Goal: Task Accomplishment & Management: Use online tool/utility

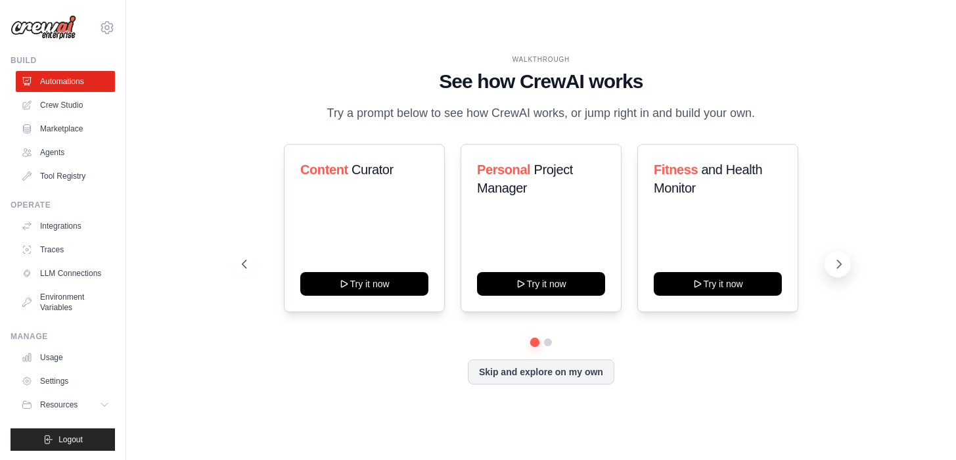
click at [838, 271] on icon at bounding box center [838, 263] width 13 height 13
click at [240, 271] on icon at bounding box center [242, 263] width 13 height 13
click at [536, 383] on button "Skip and explore on my own" at bounding box center [541, 370] width 146 height 25
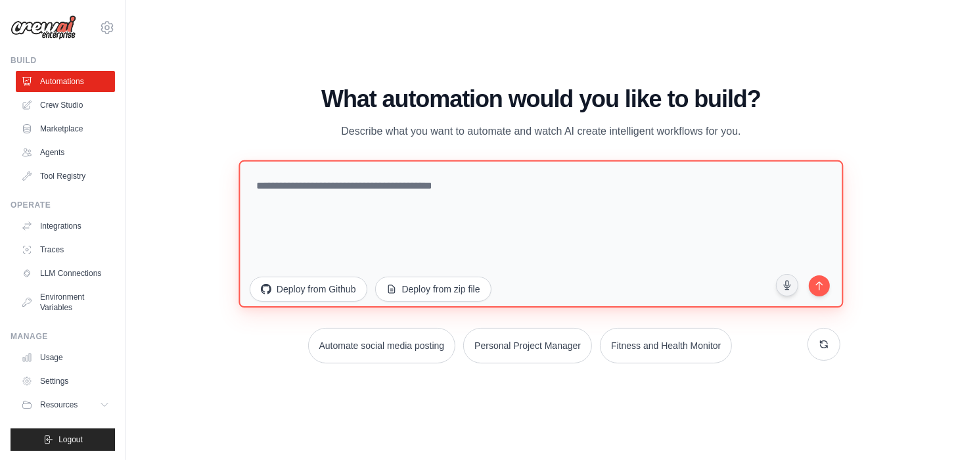
click at [437, 190] on textarea at bounding box center [540, 233] width 604 height 147
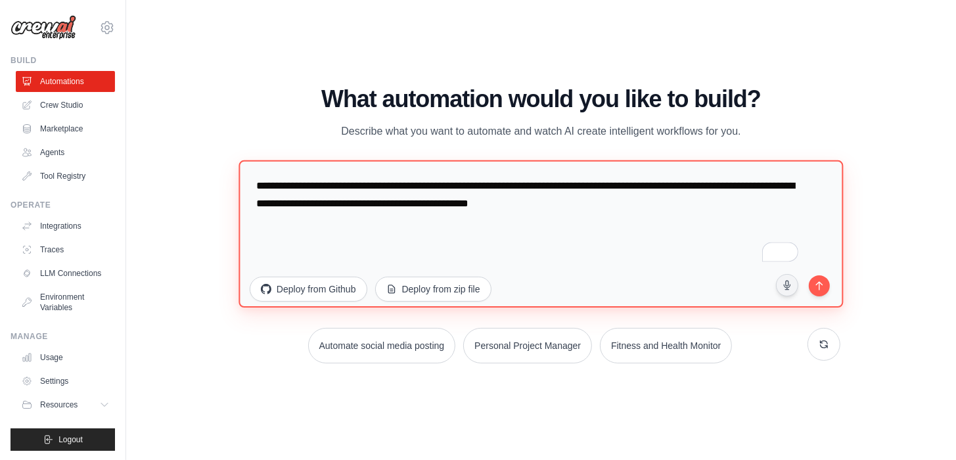
click at [441, 204] on textarea "**********" at bounding box center [540, 233] width 604 height 147
click at [541, 217] on textarea "**********" at bounding box center [540, 233] width 604 height 147
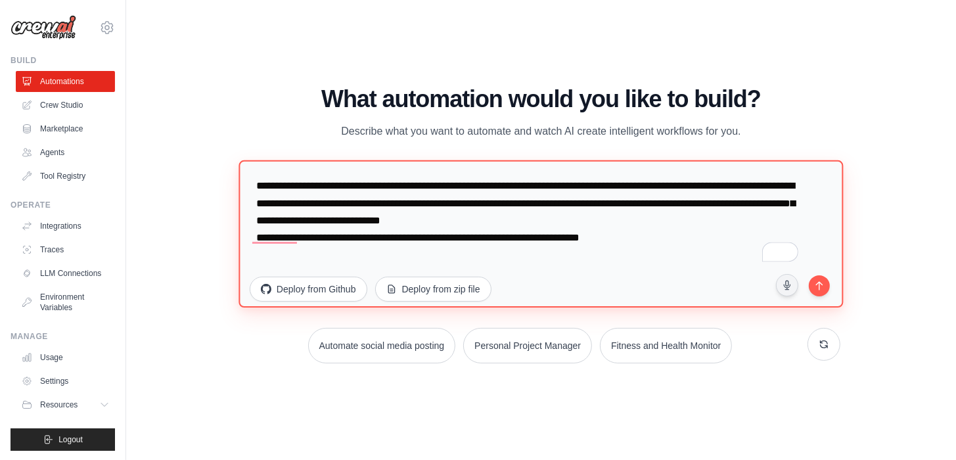
click at [671, 244] on textarea "**********" at bounding box center [540, 233] width 604 height 147
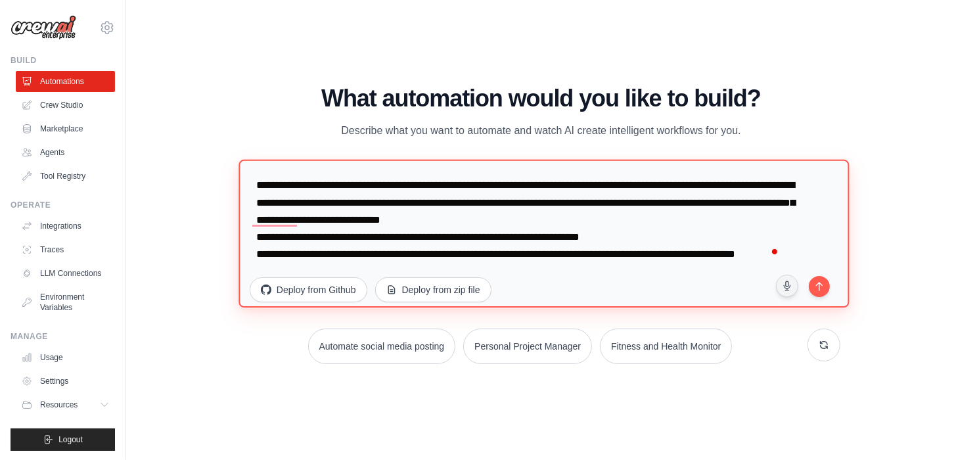
scroll to position [16, 0]
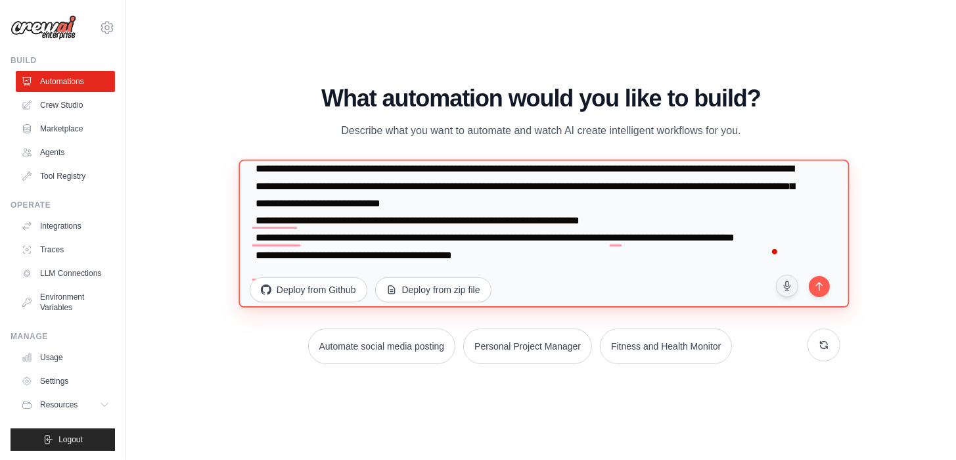
type textarea "**********"
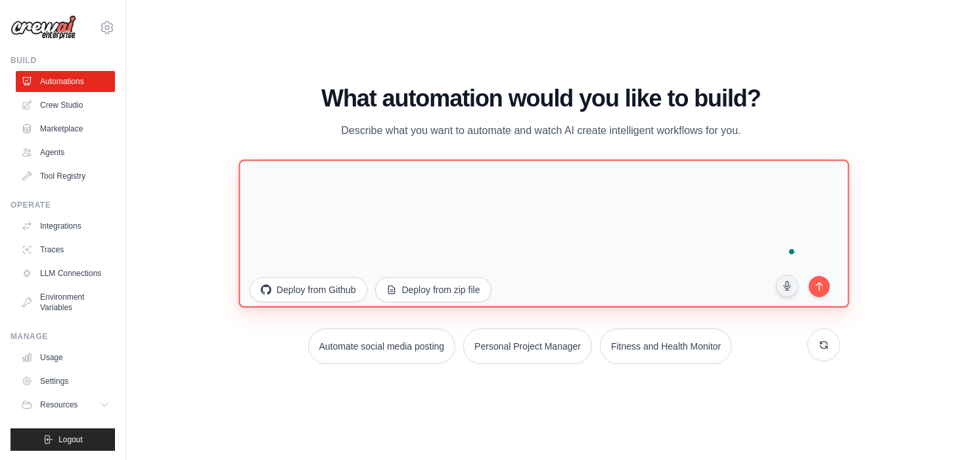
scroll to position [0, 0]
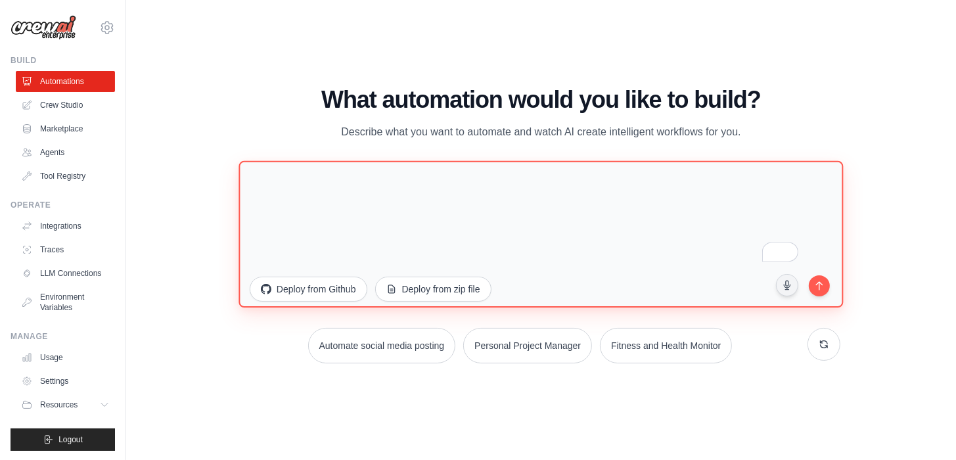
click at [572, 213] on textarea "To enrich screen reader interactions, please activate Accessibility in Grammarl…" at bounding box center [540, 233] width 604 height 146
paste textarea "**********"
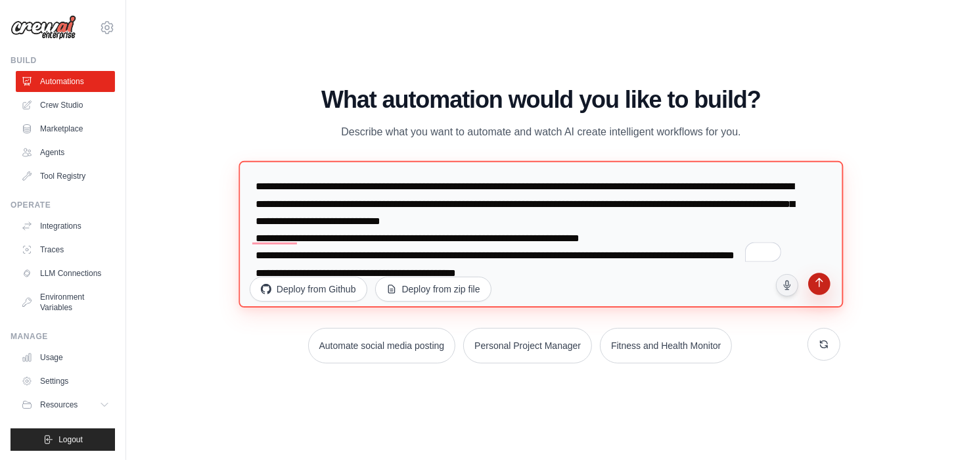
type textarea "**********"
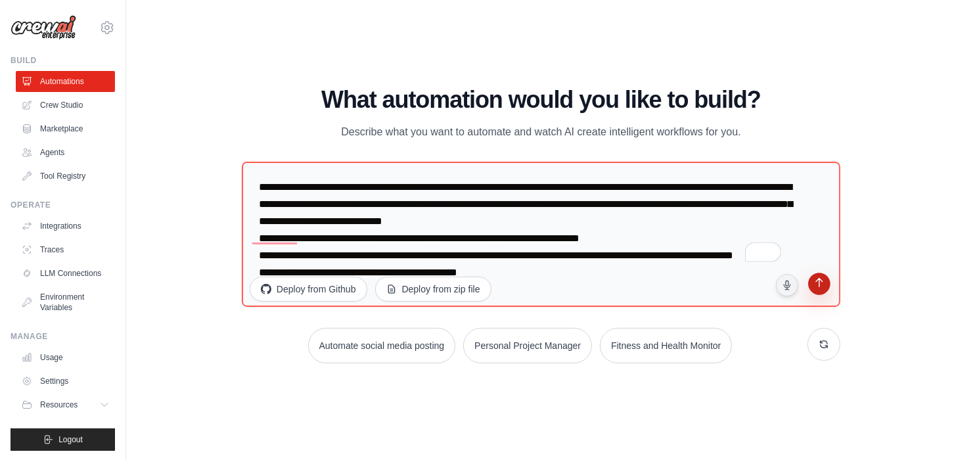
click at [828, 283] on button "submit" at bounding box center [820, 286] width 26 height 26
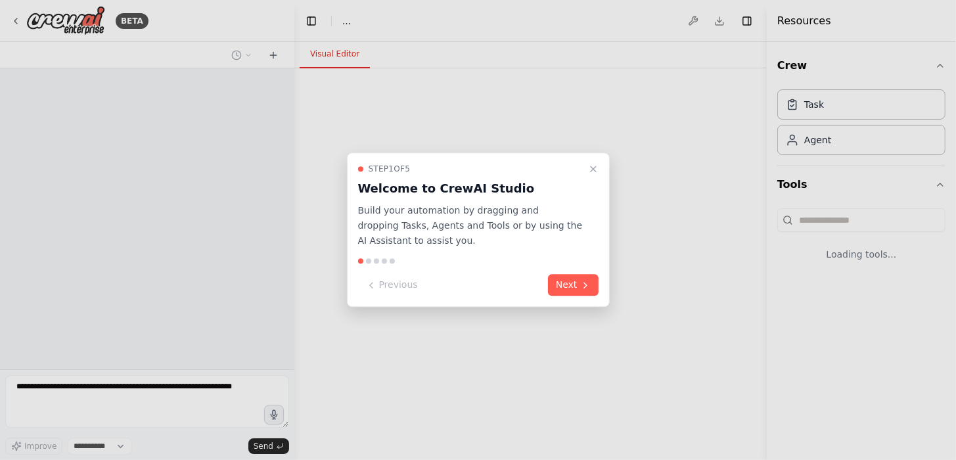
select select "****"
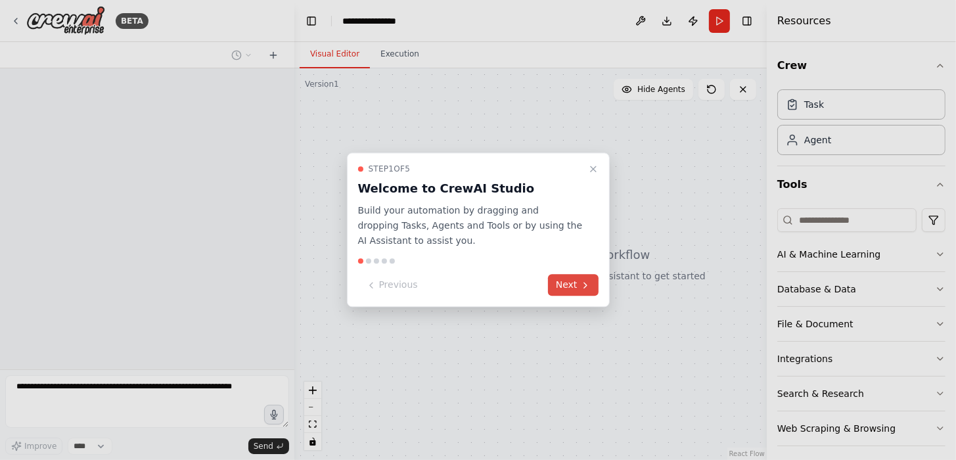
click at [583, 284] on icon at bounding box center [585, 285] width 11 height 11
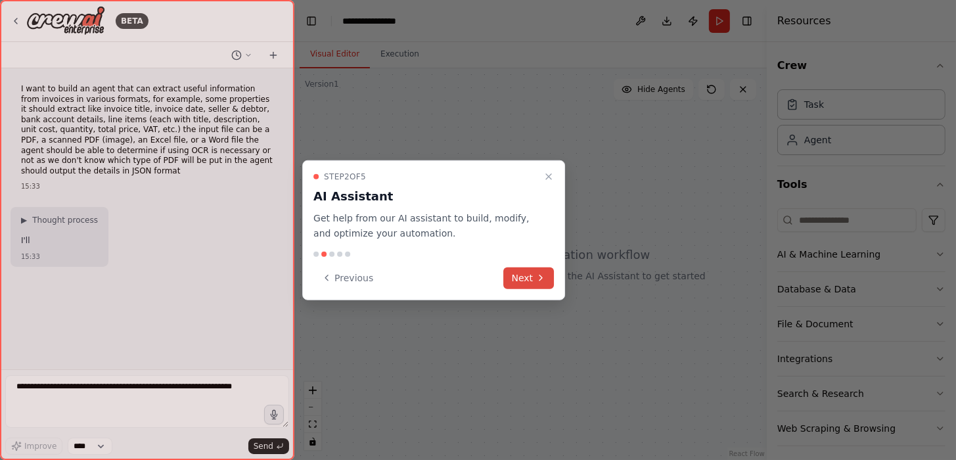
click at [539, 273] on icon at bounding box center [540, 278] width 11 height 11
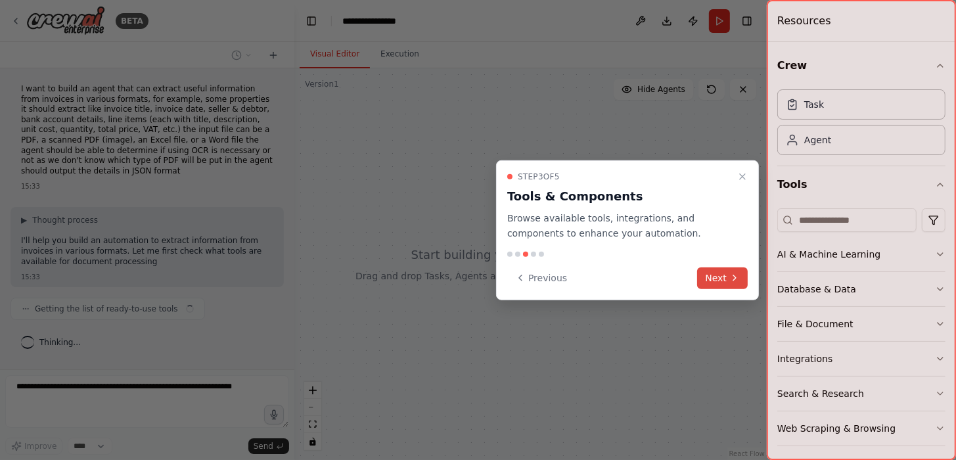
scroll to position [10, 0]
click at [720, 276] on button "Next" at bounding box center [722, 278] width 51 height 22
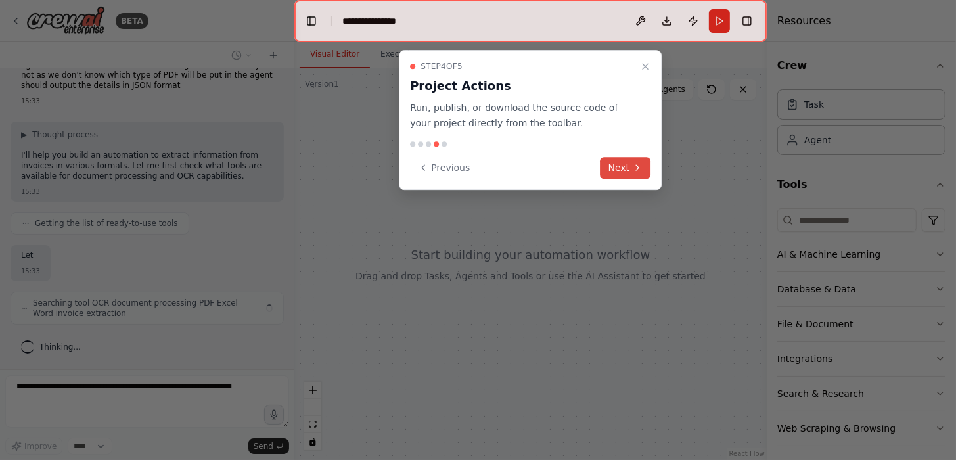
click at [633, 167] on icon at bounding box center [637, 167] width 11 height 11
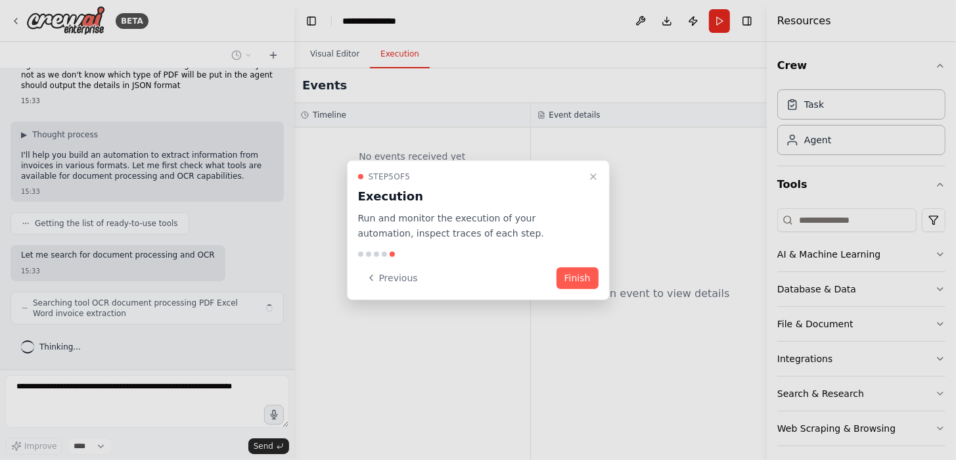
scroll to position [114, 0]
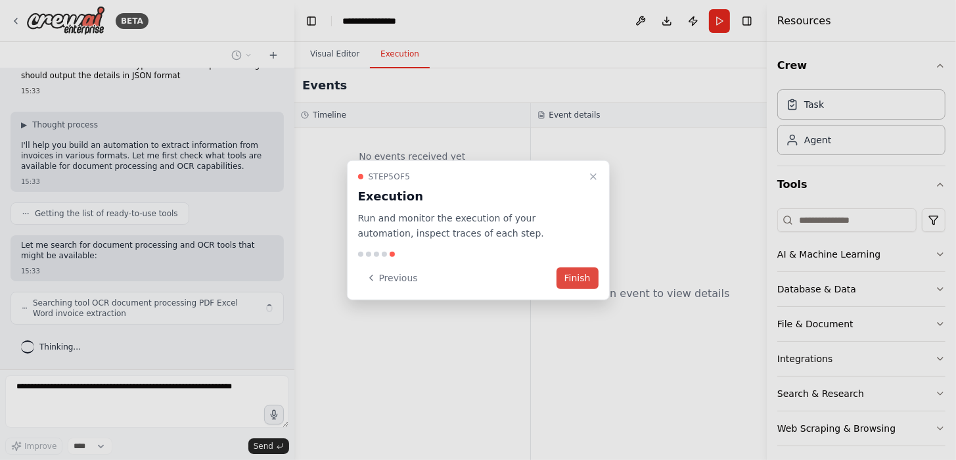
click at [585, 269] on button "Finish" at bounding box center [577, 278] width 42 height 22
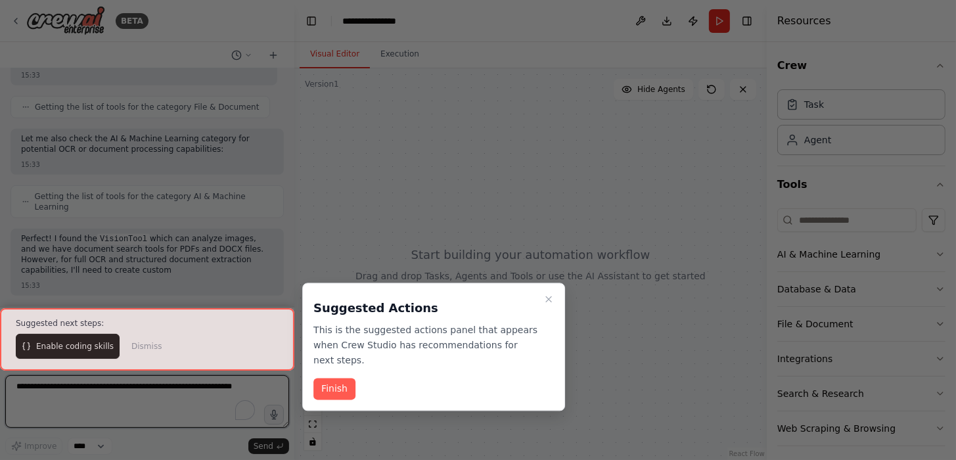
scroll to position [611, 0]
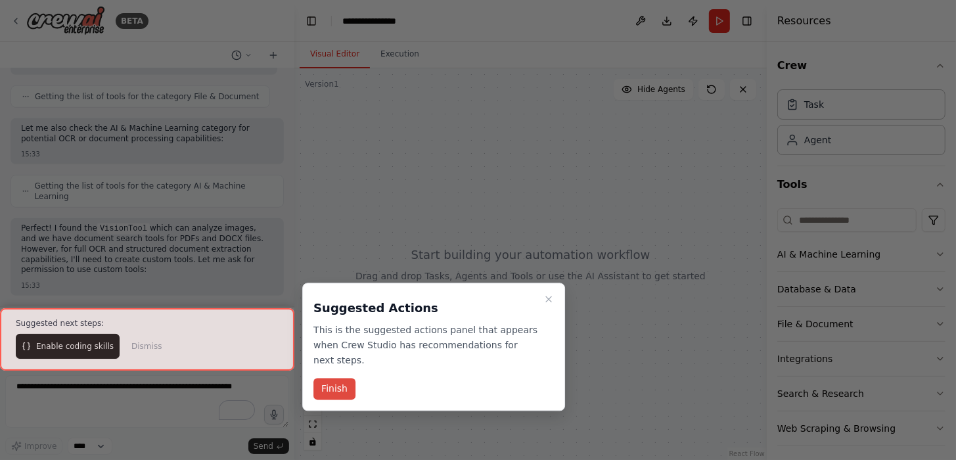
click at [339, 378] on button "Finish" at bounding box center [334, 389] width 42 height 22
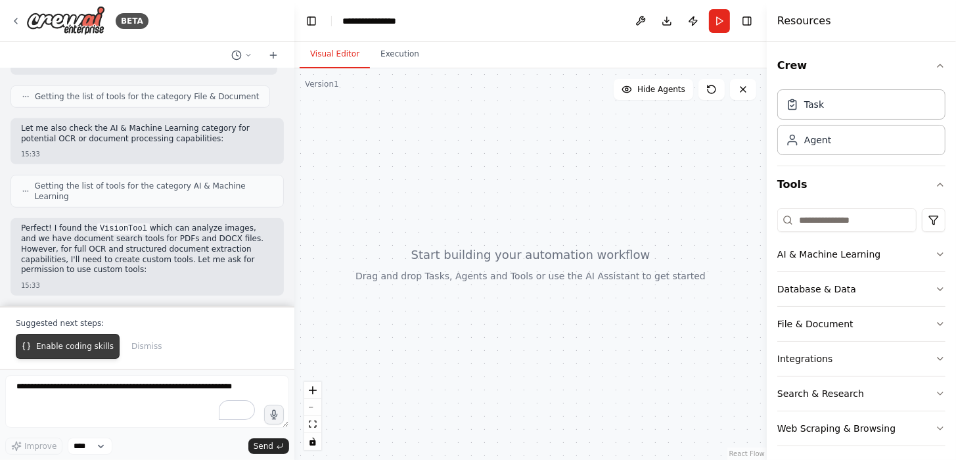
click at [82, 347] on span "Enable coding skills" at bounding box center [74, 346] width 77 height 11
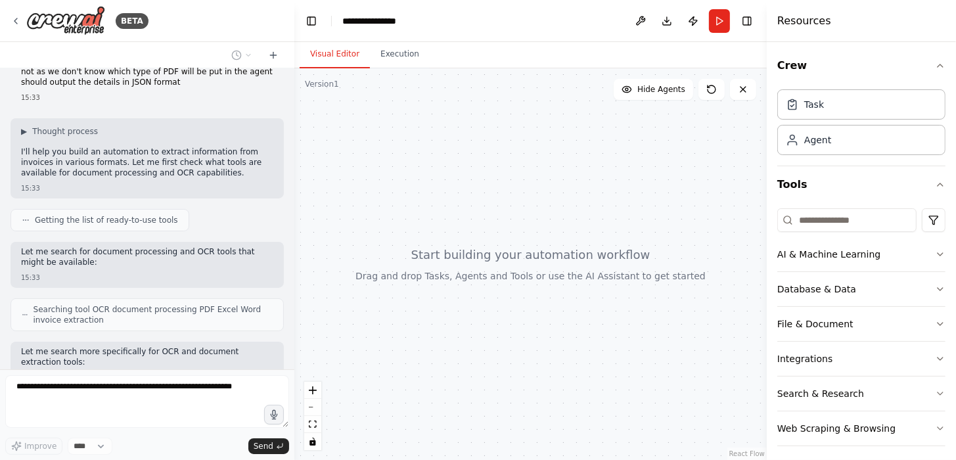
scroll to position [0, 0]
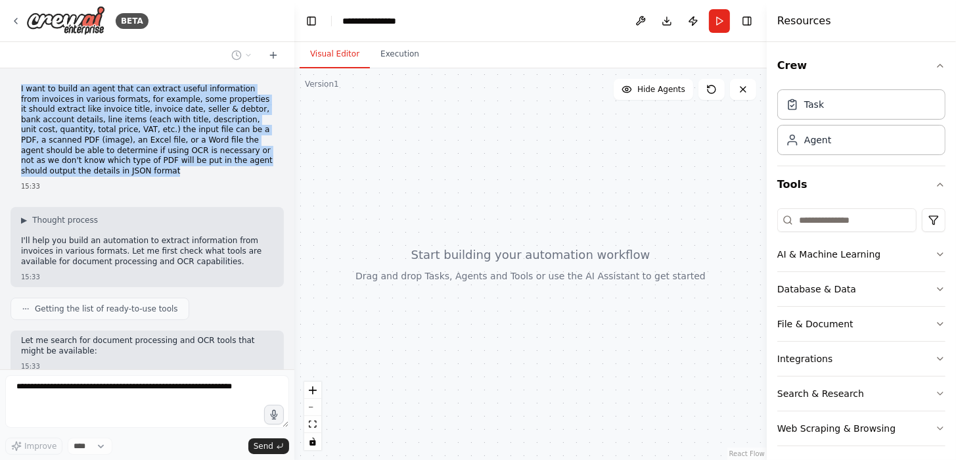
drag, startPoint x: 22, startPoint y: 88, endPoint x: 201, endPoint y: 180, distance: 200.9
click at [201, 180] on div "I want to build an agent that can extract useful information from invoices in v…" at bounding box center [147, 138] width 273 height 118
copy p "I want to build an agent that can extract useful information from invoices in v…"
click at [217, 100] on p "I want to build an agent that can extract useful information from invoices in v…" at bounding box center [147, 130] width 252 height 92
drag, startPoint x: 18, startPoint y: 89, endPoint x: 206, endPoint y: 177, distance: 207.4
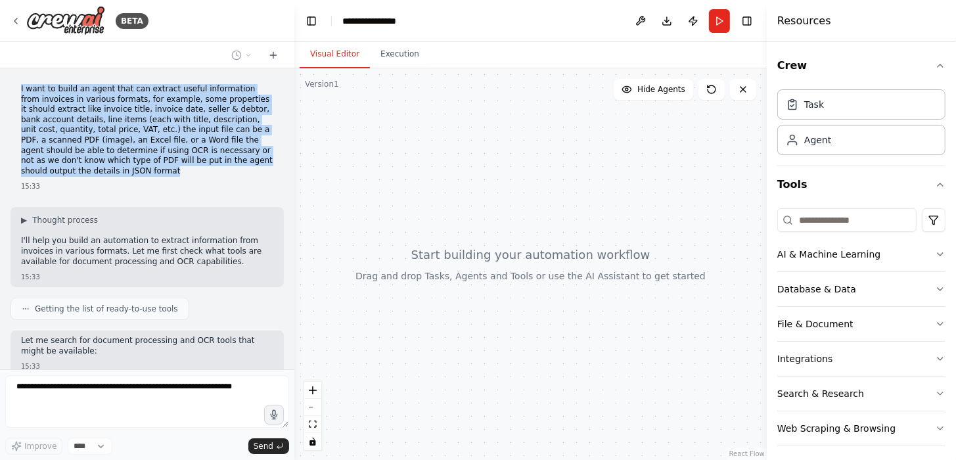
click at [206, 177] on div "I want to build an agent that can extract useful information from invoices in v…" at bounding box center [147, 138] width 273 height 118
copy p "I want to build an agent that can extract useful information from invoices in v…"
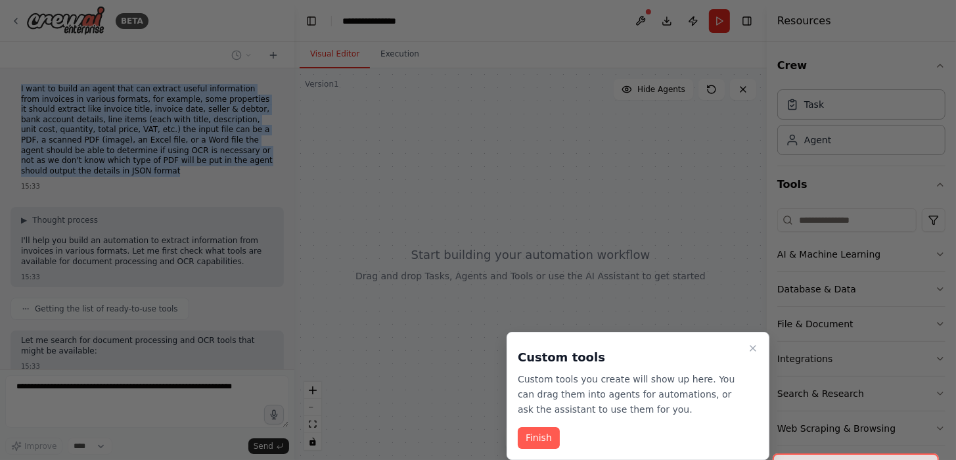
scroll to position [1990, 0]
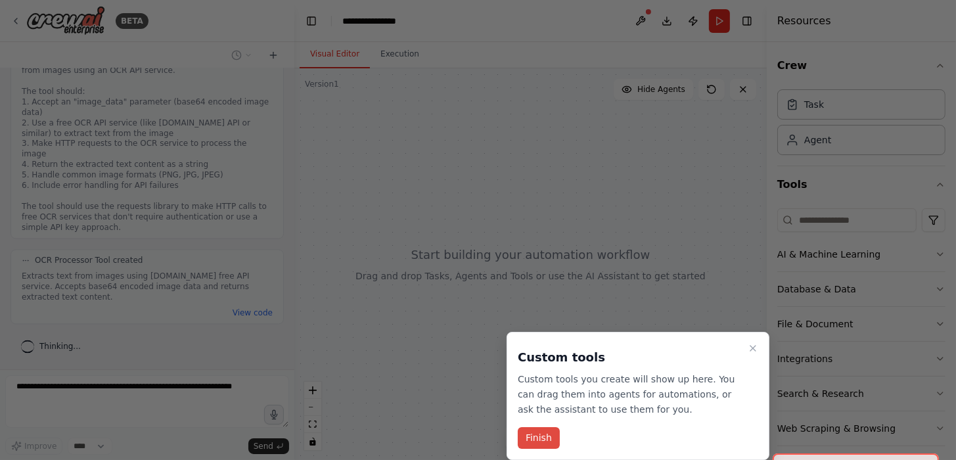
click at [535, 437] on button "Finish" at bounding box center [539, 438] width 42 height 22
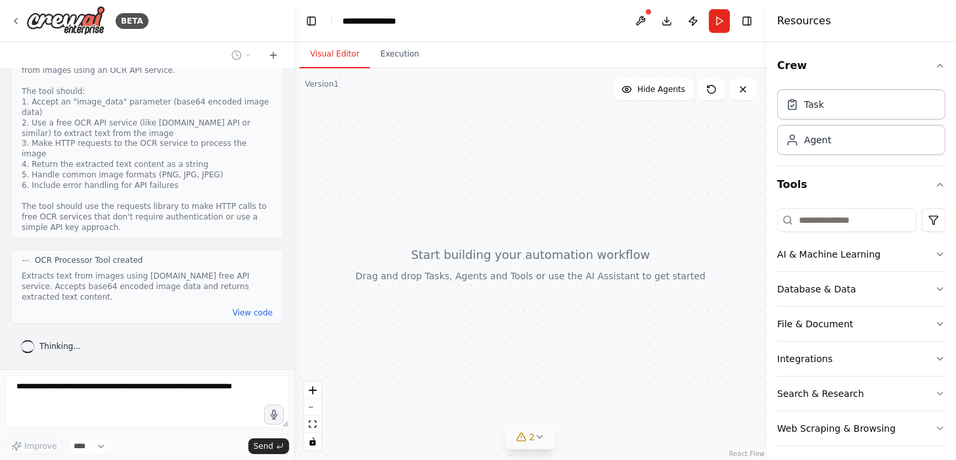
click at [539, 435] on icon at bounding box center [540, 436] width 11 height 11
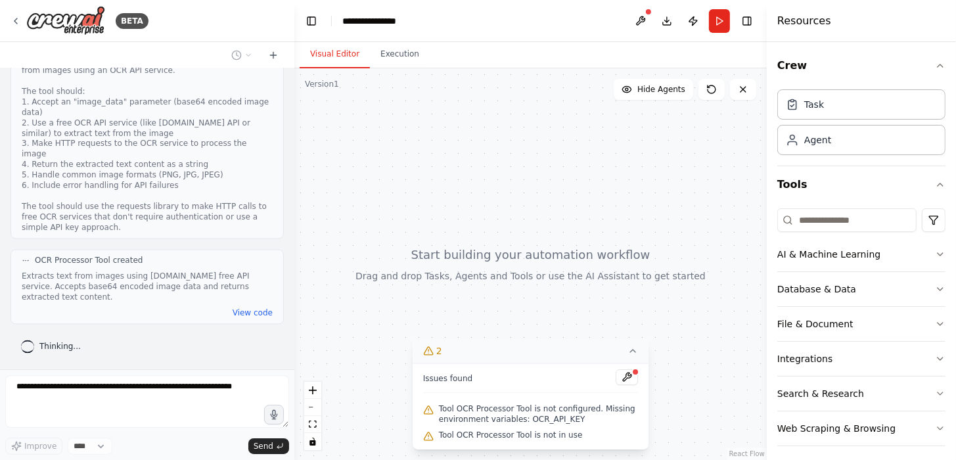
scroll to position [2299, 0]
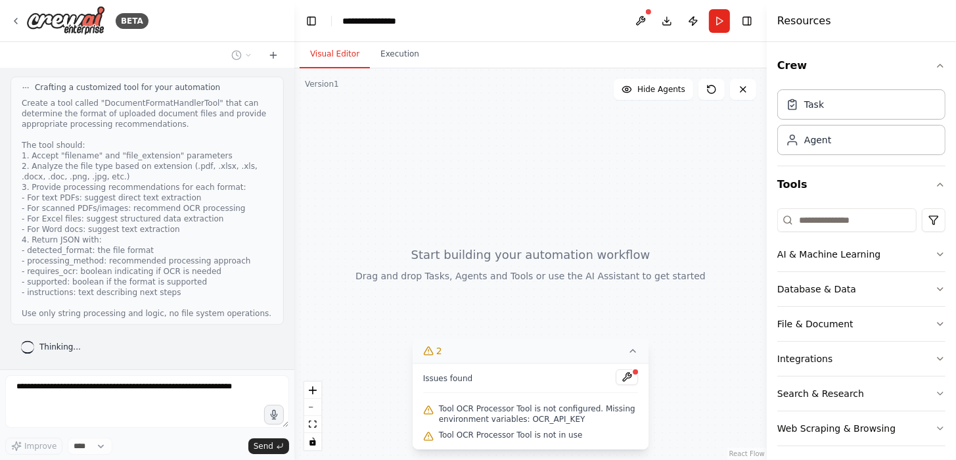
click at [479, 224] on div at bounding box center [530, 263] width 472 height 391
click at [632, 387] on div "Issues found" at bounding box center [530, 381] width 215 height 24
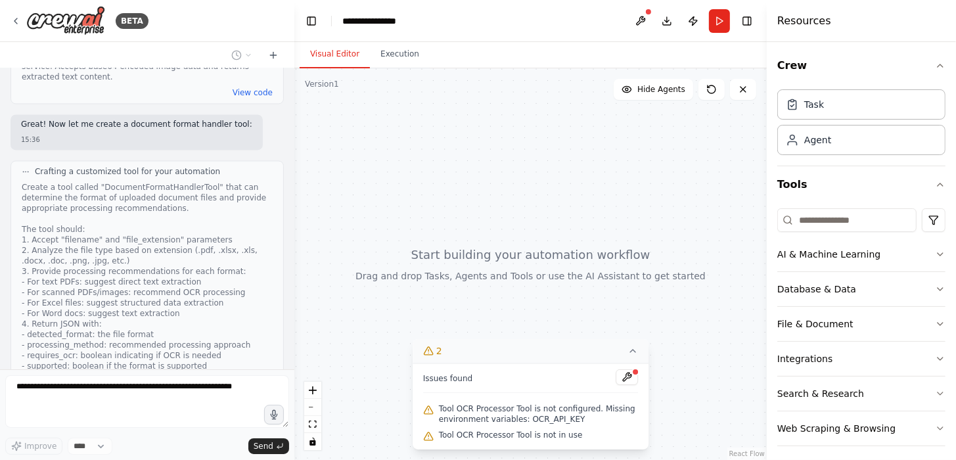
scroll to position [2168, 0]
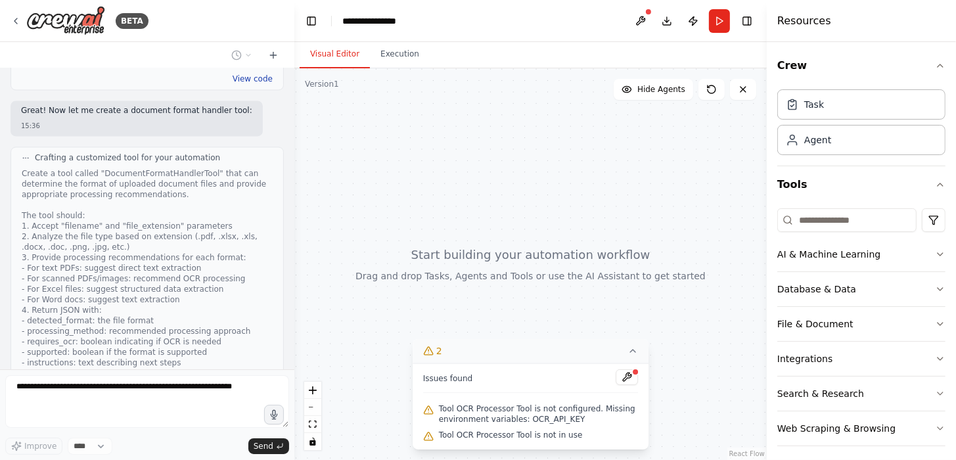
click at [232, 84] on button "View code" at bounding box center [252, 79] width 40 height 11
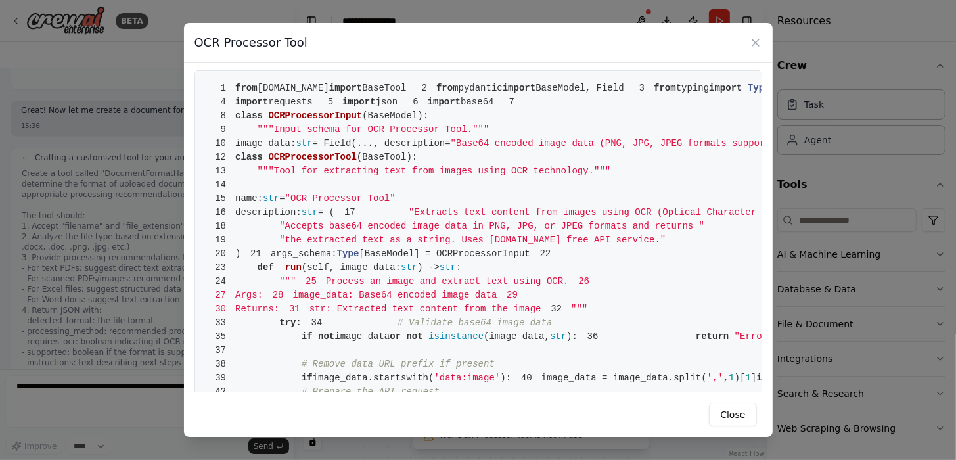
scroll to position [0, 0]
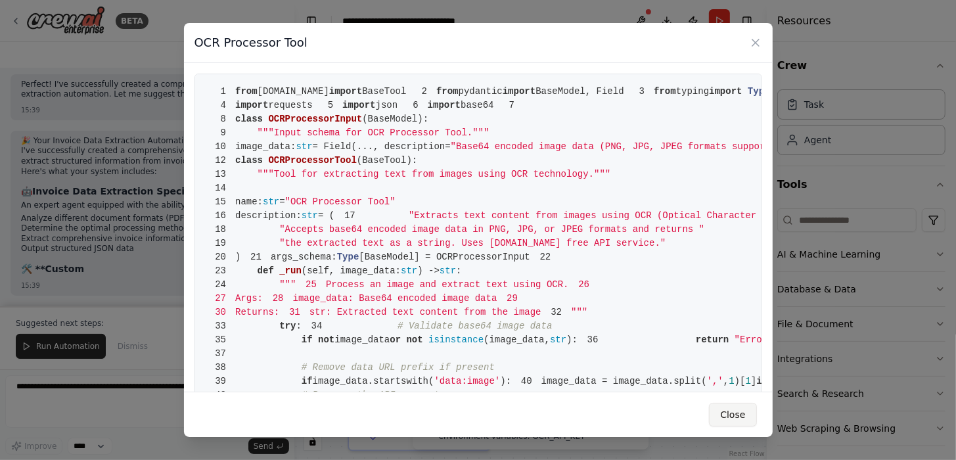
click at [734, 410] on button "Close" at bounding box center [732, 415] width 47 height 24
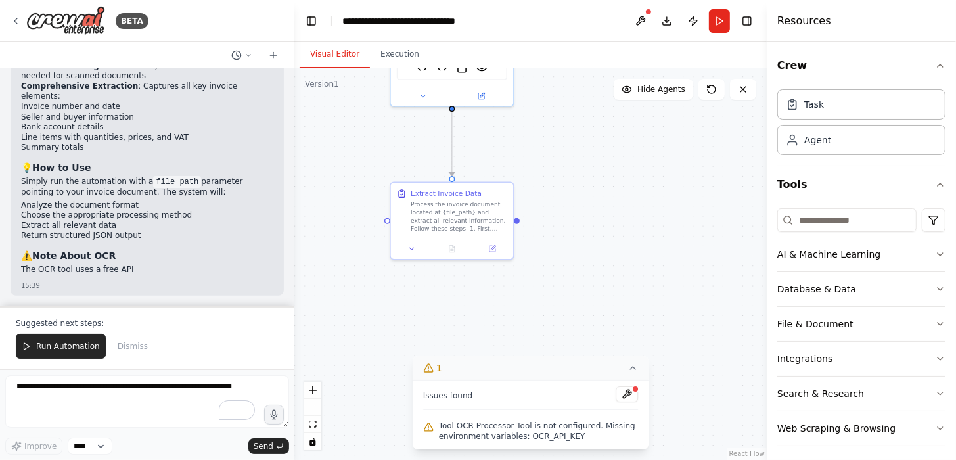
drag, startPoint x: 557, startPoint y: 317, endPoint x: 553, endPoint y: 164, distance: 153.1
click at [553, 164] on div ".deletable-edge-delete-btn { width: 20px; height: 20px; border: 0px solid #ffff…" at bounding box center [530, 263] width 472 height 391
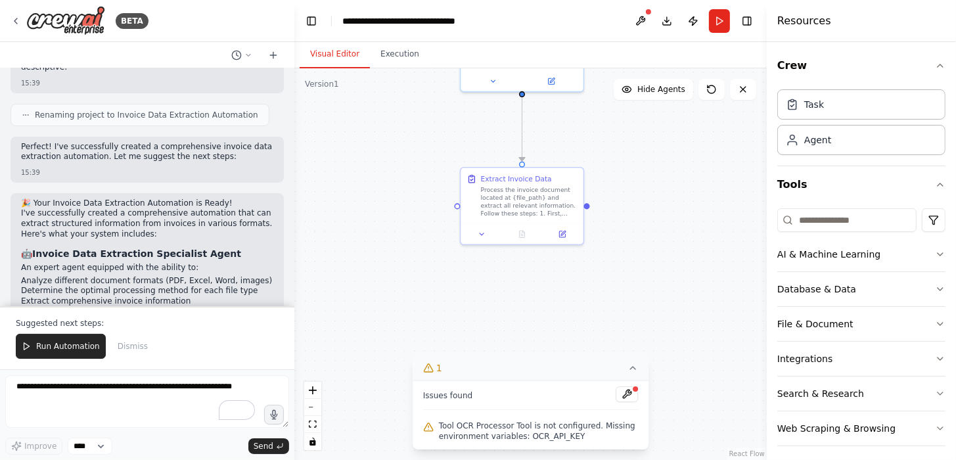
scroll to position [3979, 0]
drag, startPoint x: 103, startPoint y: 239, endPoint x: 254, endPoint y: 239, distance: 150.4
click at [254, 161] on p "Perfect! I've successfully created a comprehensive invoice data extraction auto…" at bounding box center [147, 151] width 252 height 20
drag, startPoint x: 227, startPoint y: 241, endPoint x: 107, endPoint y: 246, distance: 120.3
click at [107, 161] on p "Perfect! I've successfully created a comprehensive invoice data extraction auto…" at bounding box center [147, 151] width 252 height 20
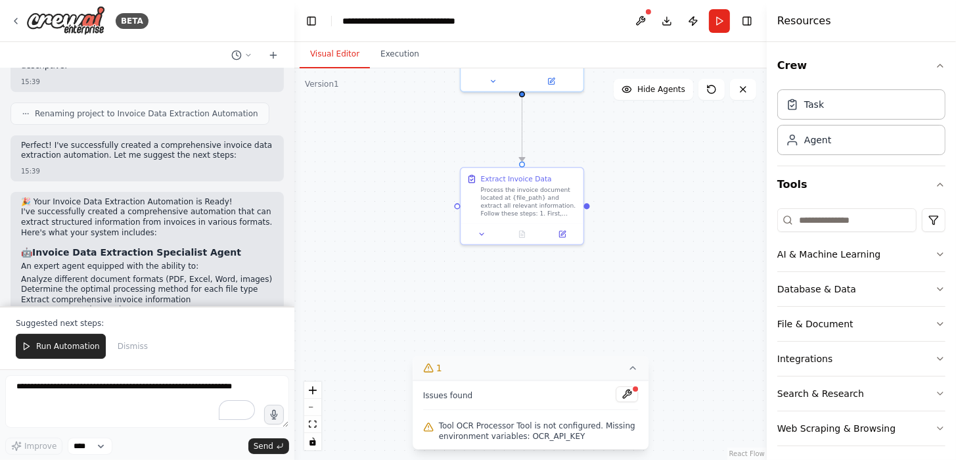
click at [89, 164] on div "Perfect! I've successfully created a comprehensive invoice data extraction auto…" at bounding box center [147, 152] width 252 height 23
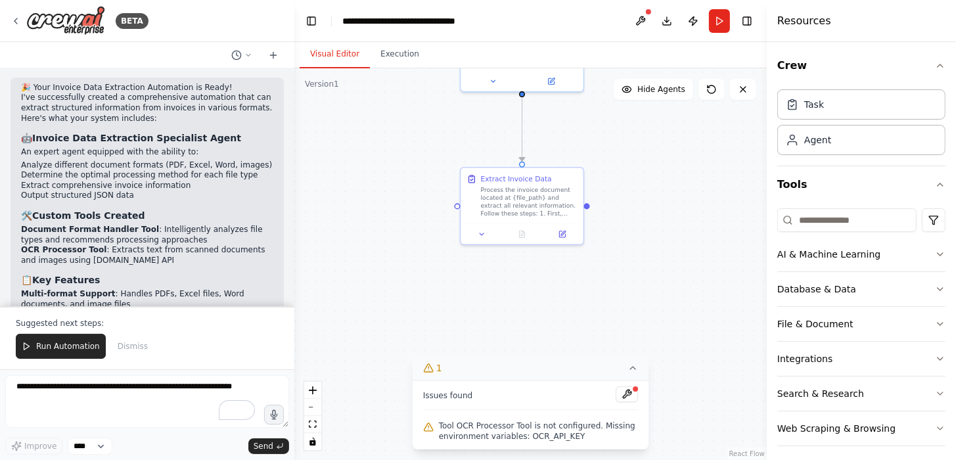
scroll to position [4111, 0]
